Goal: Check status: Check status

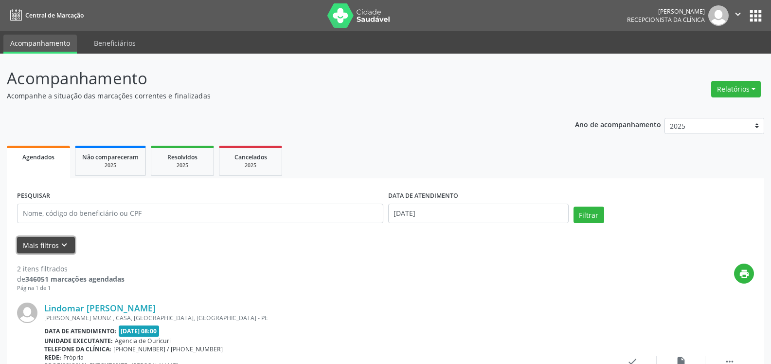
click at [46, 243] on button "Mais filtros keyboard_arrow_down" at bounding box center [46, 245] width 58 height 17
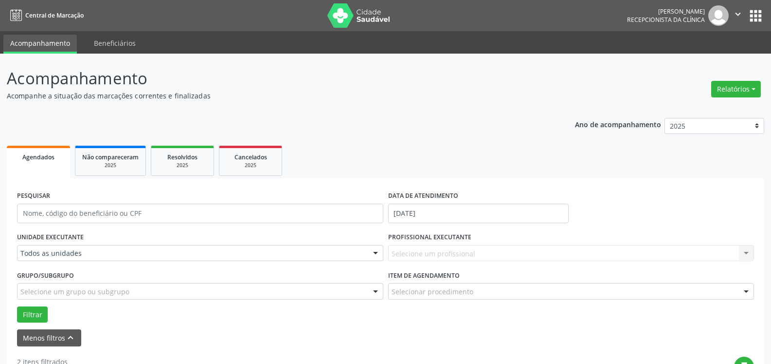
click at [47, 258] on div "Todos as unidades" at bounding box center [200, 253] width 366 height 17
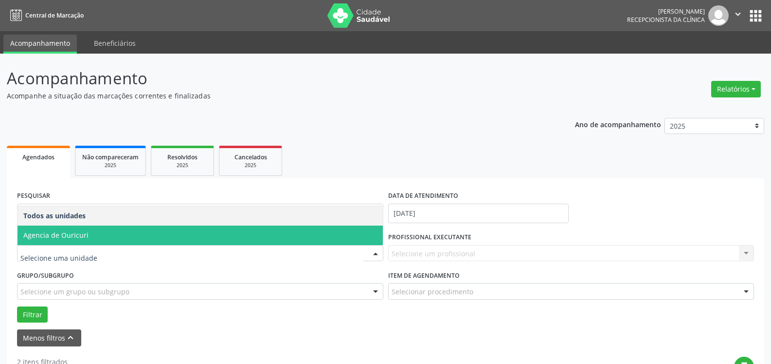
click at [62, 237] on span "Agencia de Ouricuri" at bounding box center [55, 234] width 65 height 9
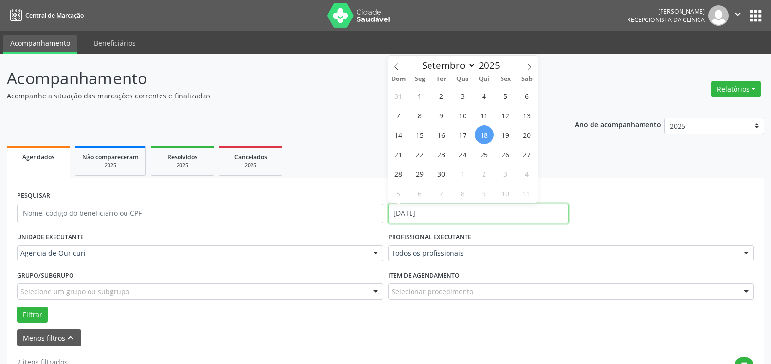
click at [465, 218] on input "[DATE]" at bounding box center [478, 212] width 181 height 19
click at [509, 135] on span "19" at bounding box center [505, 134] width 19 height 19
type input "[DATE]"
click at [509, 135] on span "19" at bounding box center [505, 134] width 19 height 19
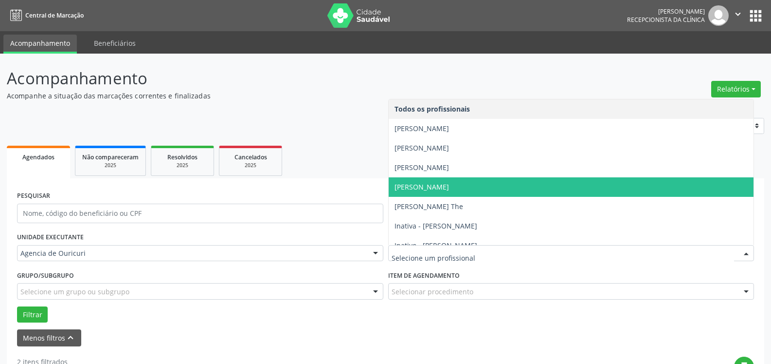
click at [428, 195] on span "[PERSON_NAME]" at bounding box center [571, 186] width 365 height 19
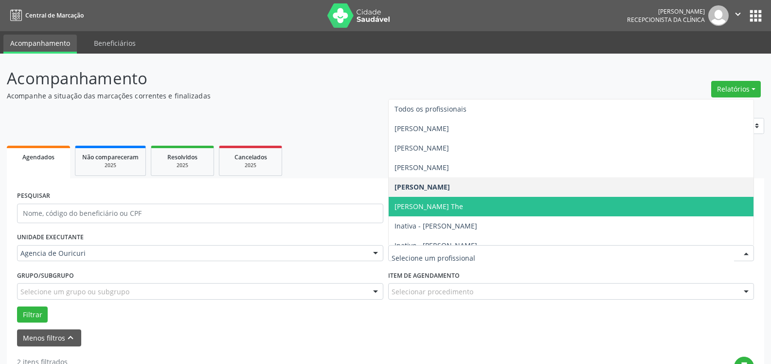
click at [430, 205] on span "[PERSON_NAME] The" at bounding box center [429, 205] width 69 height 9
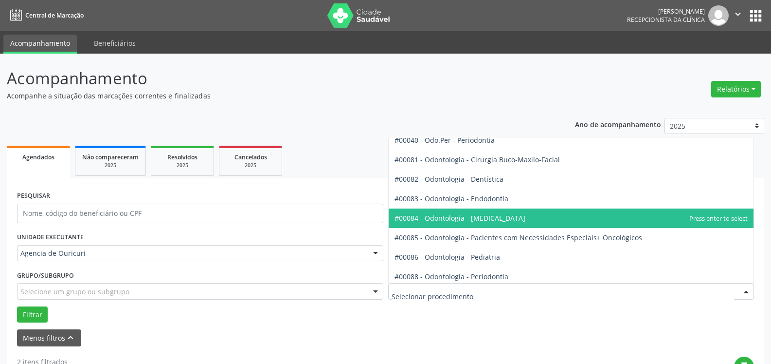
scroll to position [1119, 0]
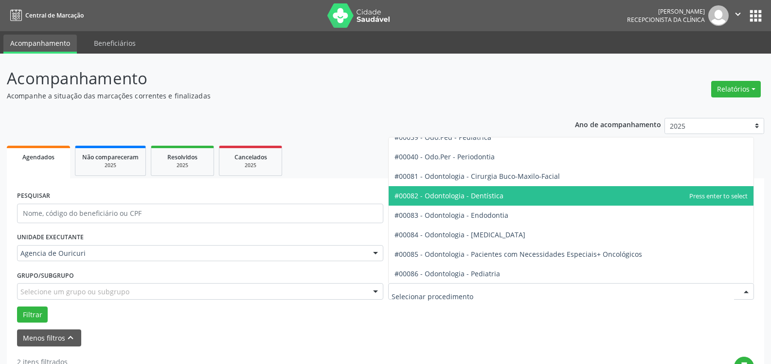
click at [444, 192] on span "#00082 - Odontologia - Dentística" at bounding box center [449, 195] width 109 height 9
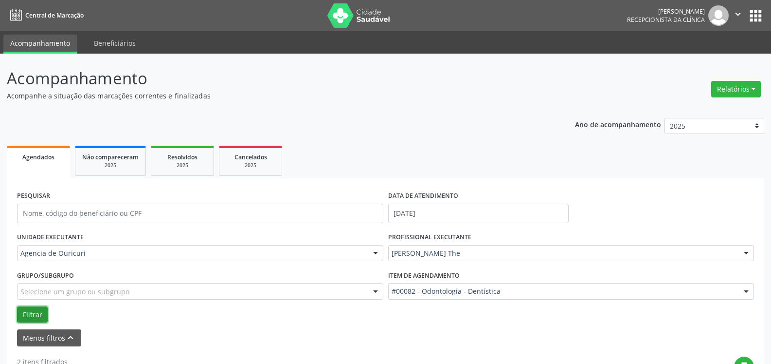
click at [32, 318] on button "Filtrar" at bounding box center [32, 314] width 31 height 17
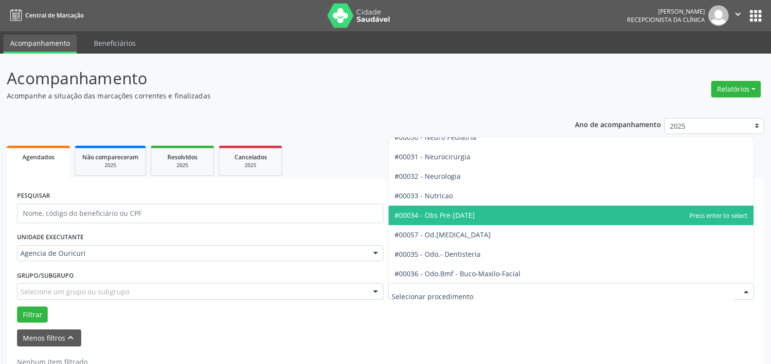
scroll to position [973, 0]
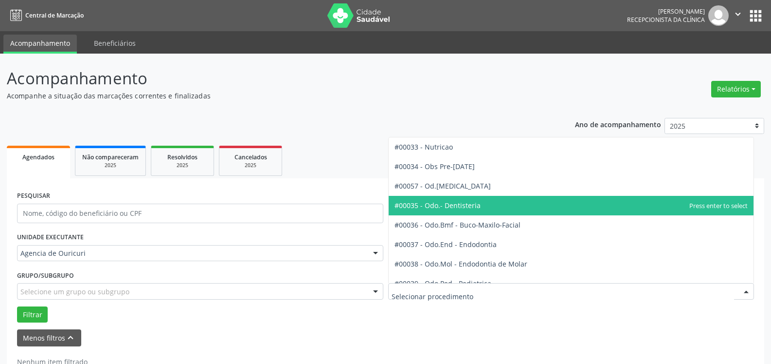
click at [476, 203] on span "#00035 - Odo.- Dentisteria" at bounding box center [438, 205] width 86 height 9
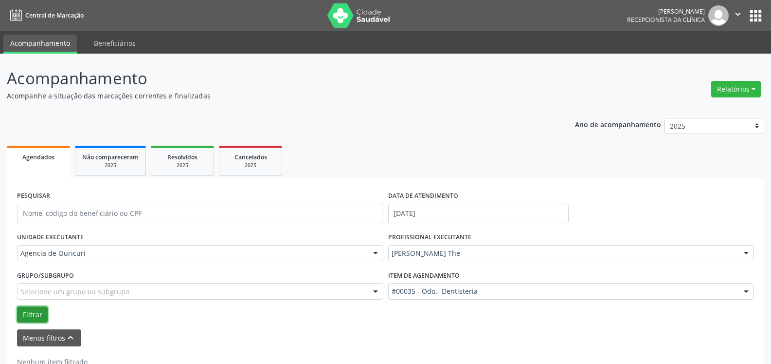
click at [30, 320] on button "Filtrar" at bounding box center [32, 314] width 31 height 17
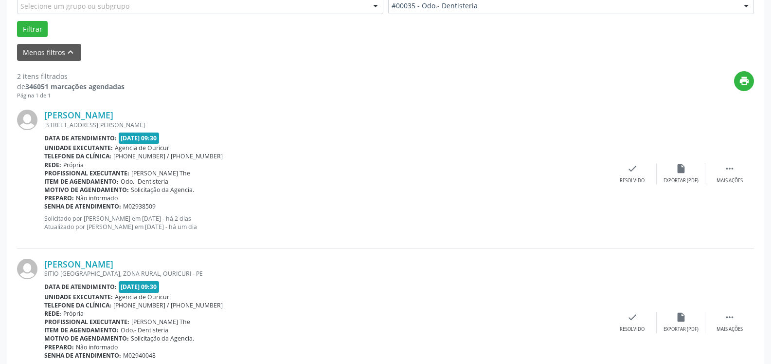
scroll to position [335, 0]
